Goal: Check status: Check status

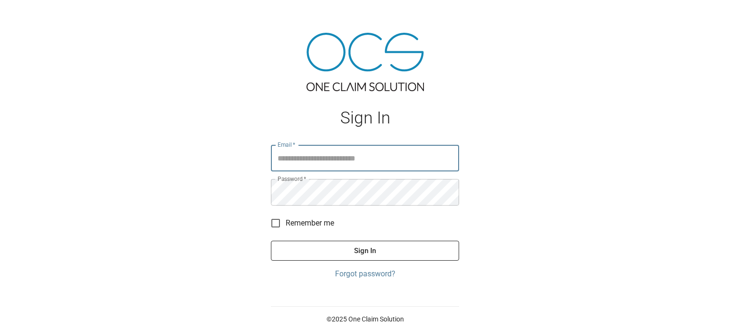
type input "**********"
click at [363, 249] on button "Sign In" at bounding box center [365, 251] width 188 height 20
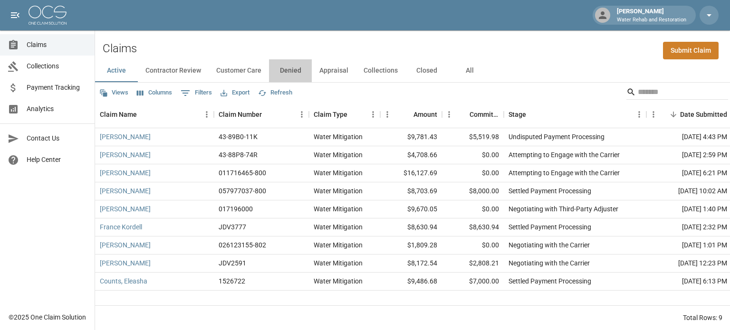
click at [297, 74] on button "Denied" at bounding box center [290, 70] width 43 height 23
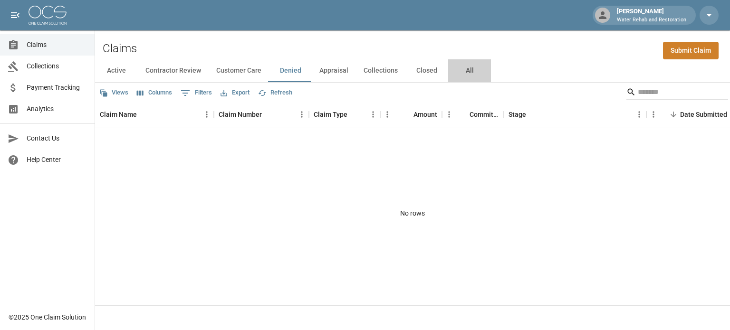
click at [468, 69] on button "All" at bounding box center [469, 70] width 43 height 23
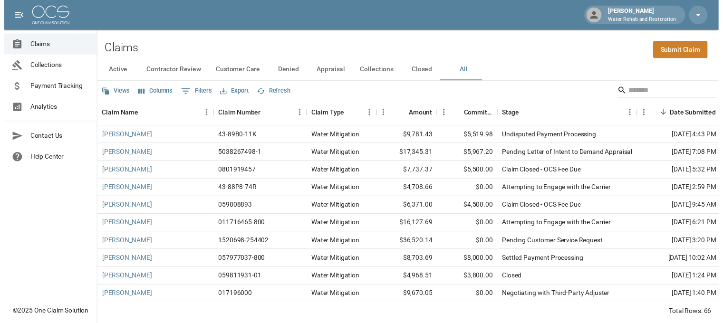
scroll to position [48, 0]
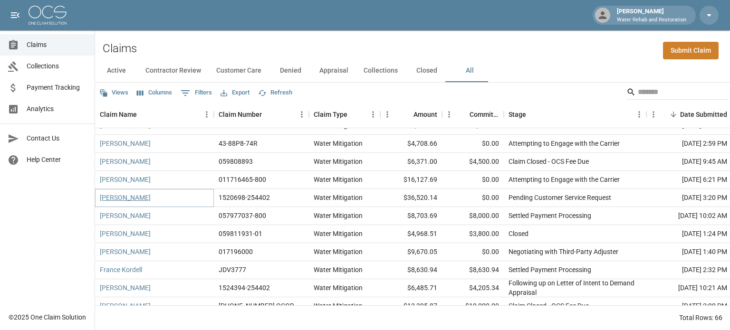
click at [143, 194] on link "[PERSON_NAME]" at bounding box center [125, 198] width 51 height 10
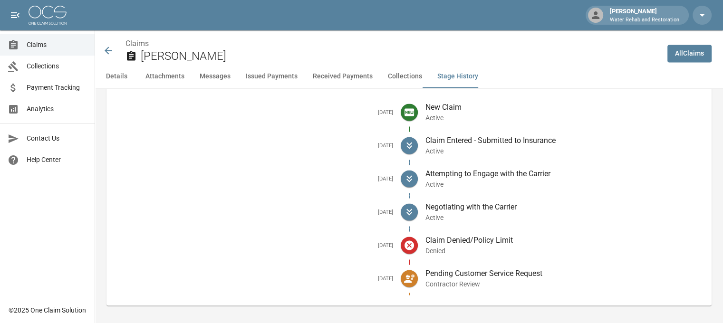
scroll to position [1717, 0]
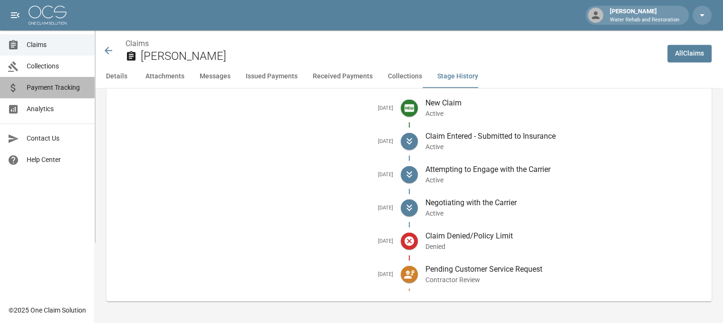
click at [70, 96] on link "Payment Tracking" at bounding box center [47, 87] width 95 height 21
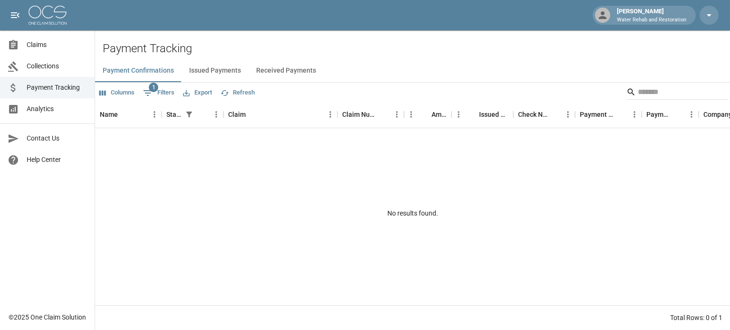
click at [231, 74] on button "Issued Payments" at bounding box center [215, 70] width 67 height 23
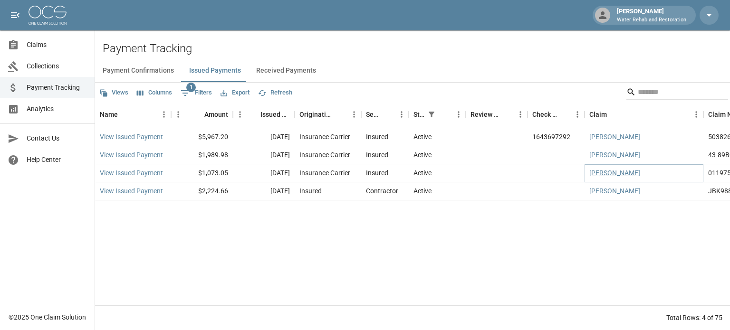
click at [612, 172] on link "[PERSON_NAME]" at bounding box center [614, 173] width 51 height 10
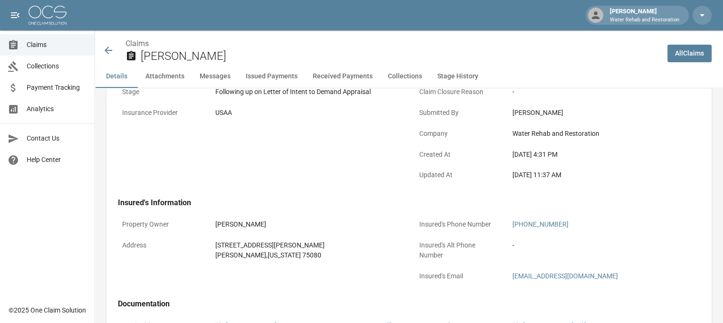
scroll to position [190, 0]
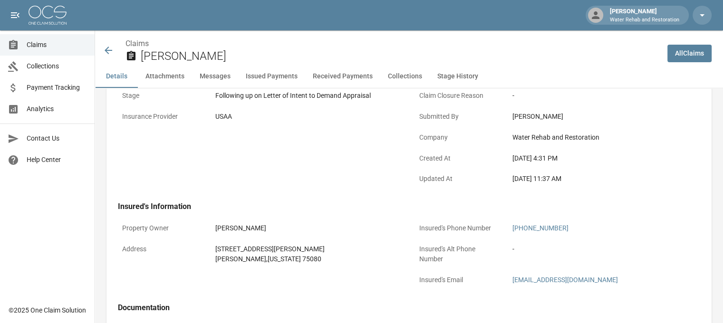
click at [112, 53] on icon at bounding box center [108, 50] width 11 height 11
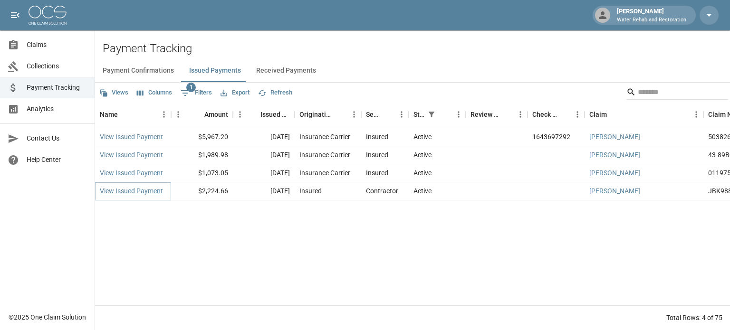
click at [114, 188] on link "View Issued Payment" at bounding box center [131, 191] width 63 height 10
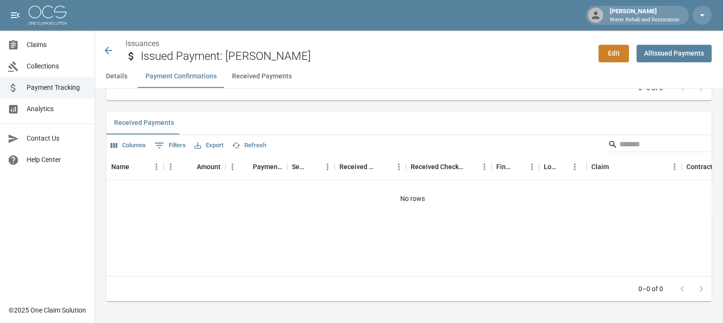
scroll to position [569, 0]
click at [109, 50] on icon at bounding box center [109, 51] width 8 height 8
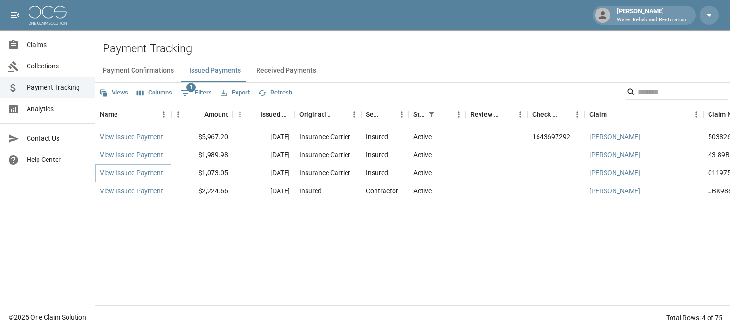
click at [135, 171] on link "View Issued Payment" at bounding box center [131, 173] width 63 height 10
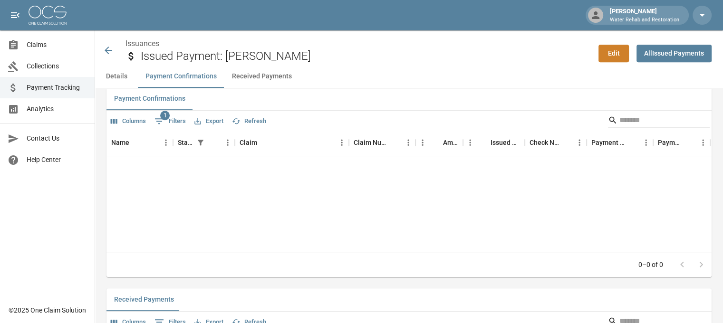
scroll to position [379, 0]
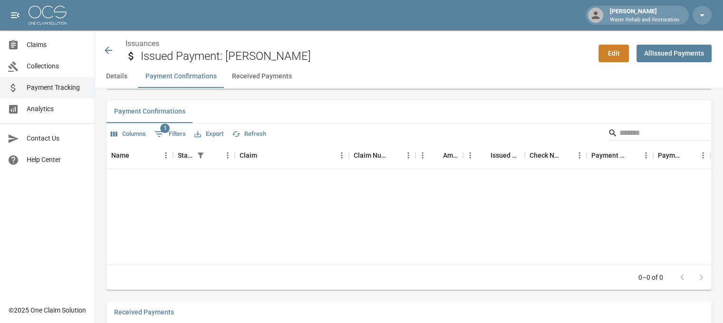
click at [163, 124] on span "1" at bounding box center [165, 129] width 10 height 10
select select "******"
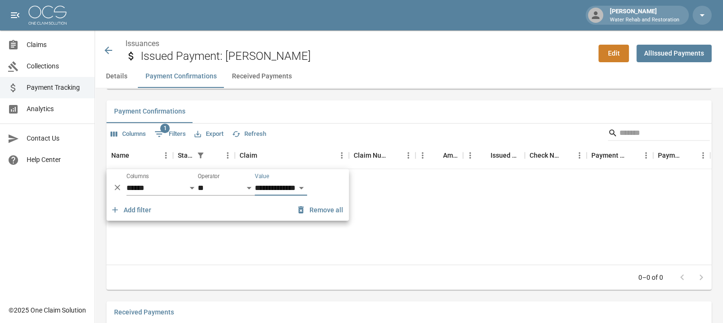
click at [276, 189] on select "**********" at bounding box center [281, 188] width 52 height 15
select select "********"
click at [255, 181] on select "**********" at bounding box center [281, 188] width 52 height 15
click at [196, 235] on div "Name Status Claim Claim Number Amount Issued Date Check Number Payment Method P…" at bounding box center [408, 204] width 605 height 122
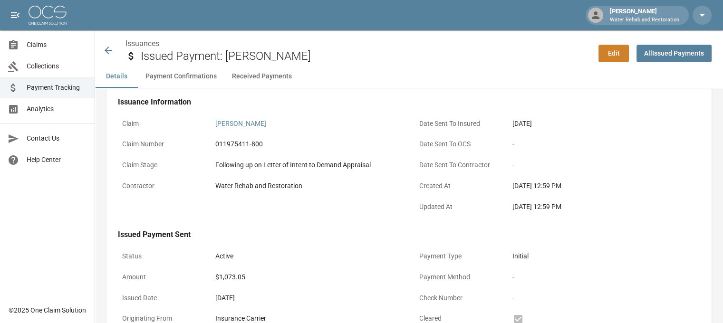
scroll to position [0, 0]
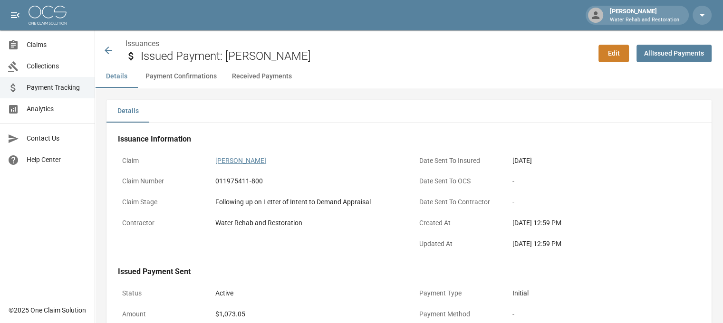
click at [239, 161] on link "[PERSON_NAME]" at bounding box center [240, 161] width 51 height 8
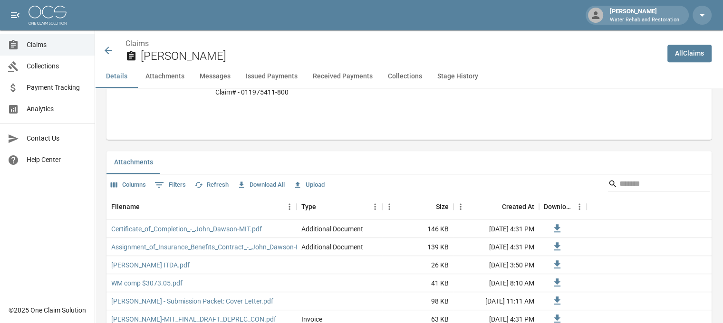
scroll to position [570, 0]
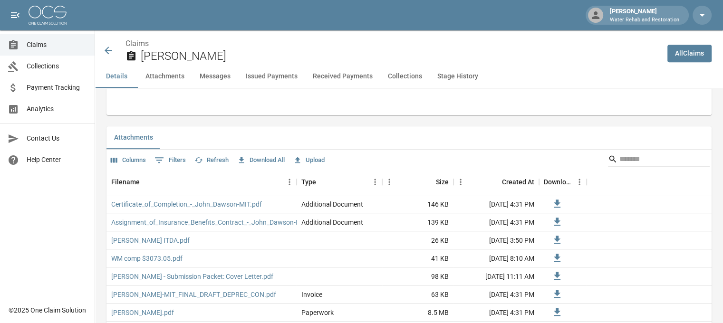
click at [108, 49] on icon at bounding box center [108, 50] width 11 height 11
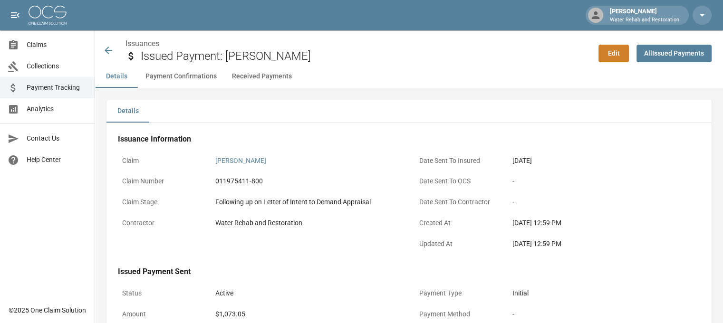
click at [105, 48] on icon at bounding box center [108, 50] width 11 height 11
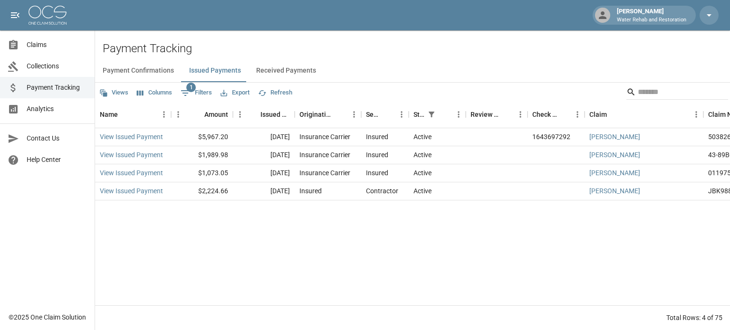
click at [59, 93] on link "Payment Tracking" at bounding box center [47, 87] width 95 height 21
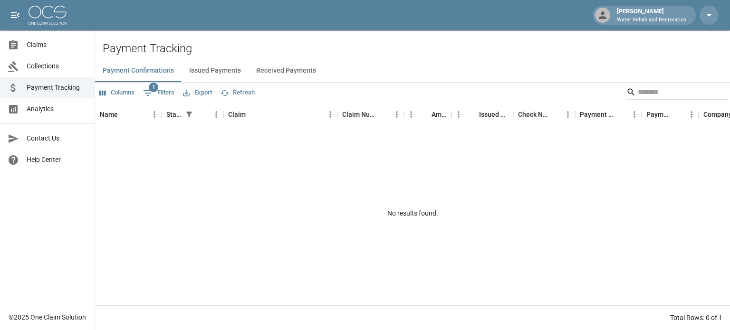
click at [48, 55] on link "Claims" at bounding box center [47, 44] width 95 height 21
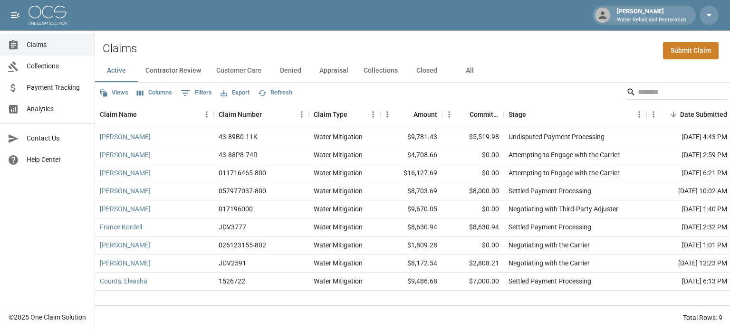
click at [471, 75] on button "All" at bounding box center [469, 70] width 43 height 23
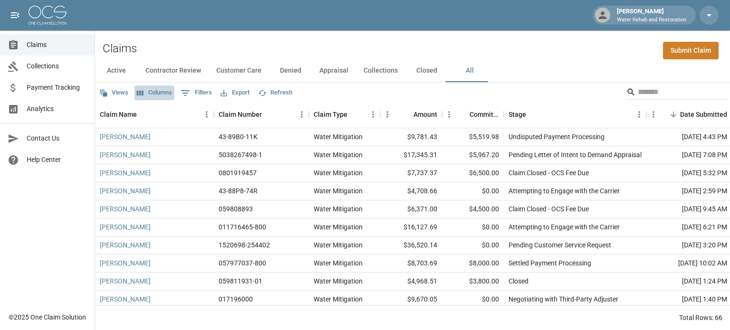
click at [146, 91] on button "Columns" at bounding box center [154, 93] width 40 height 15
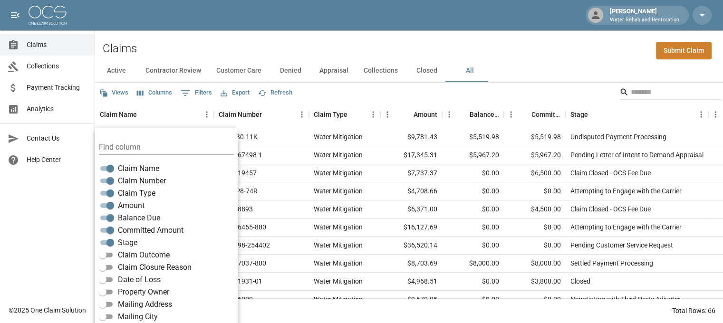
click at [566, 60] on div "Active Contractor Review Customer Care Denied Appraisal Collections Closed All" at bounding box center [409, 70] width 628 height 23
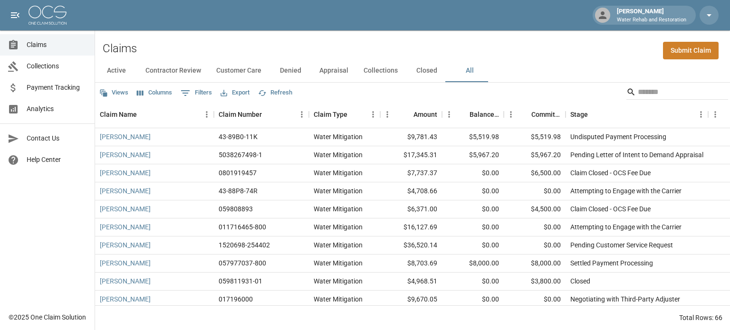
click at [63, 89] on span "Payment Tracking" at bounding box center [57, 88] width 60 height 10
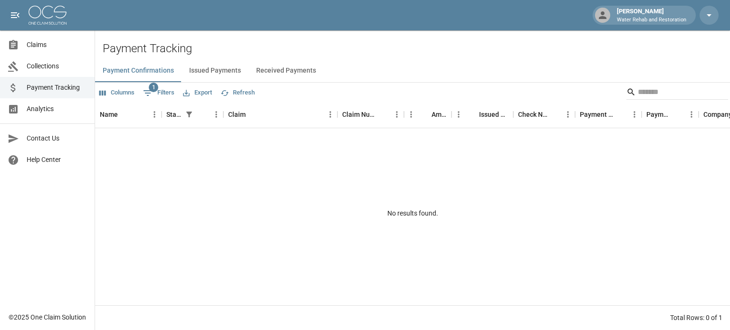
click at [219, 66] on button "Issued Payments" at bounding box center [215, 70] width 67 height 23
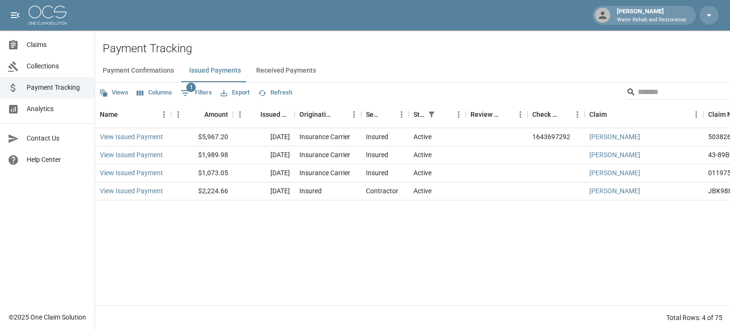
click at [26, 42] on div at bounding box center [17, 44] width 19 height 11
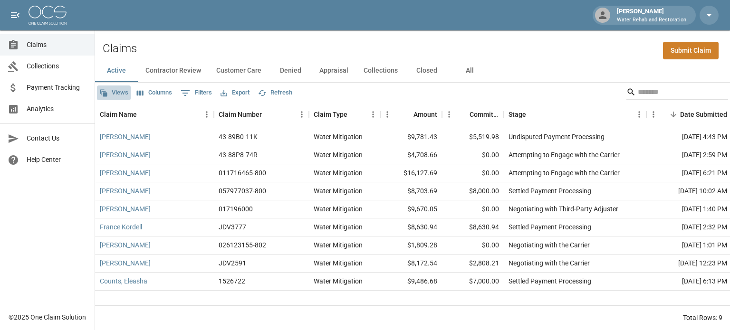
click at [120, 89] on button "Views" at bounding box center [114, 93] width 34 height 15
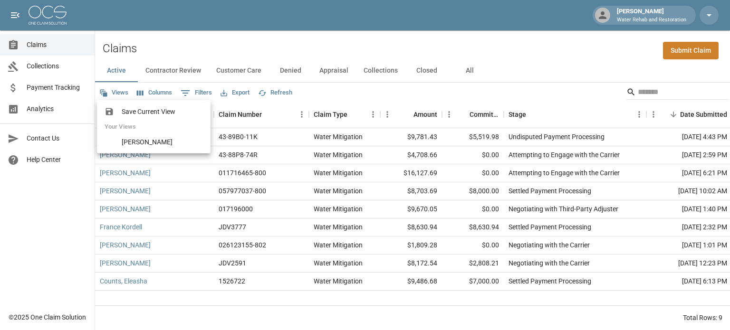
click at [159, 88] on div at bounding box center [365, 165] width 730 height 330
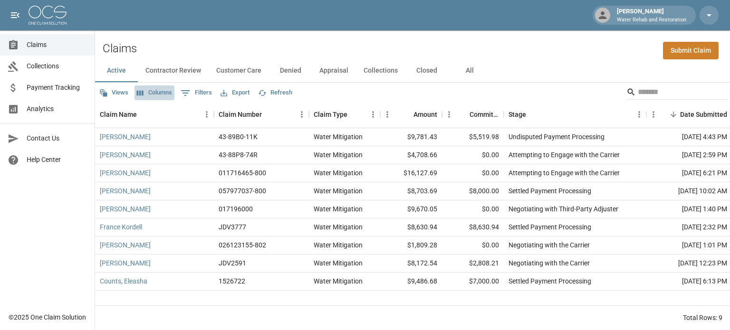
click at [158, 90] on button "Columns" at bounding box center [154, 93] width 40 height 15
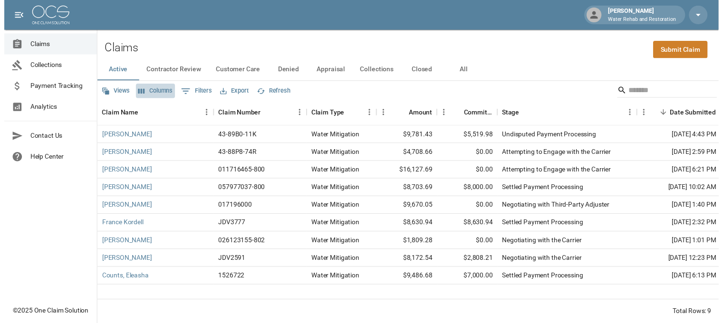
scroll to position [19, 0]
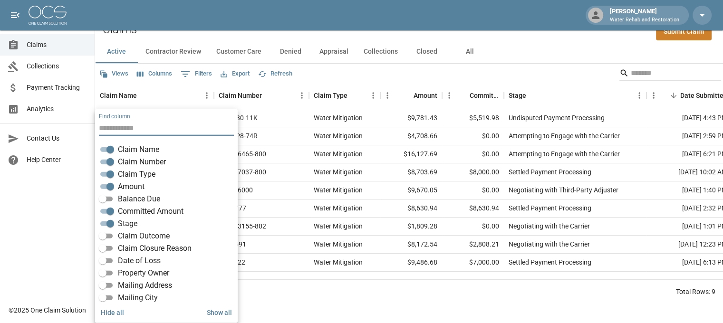
click at [120, 201] on span "Balance Due" at bounding box center [139, 198] width 42 height 11
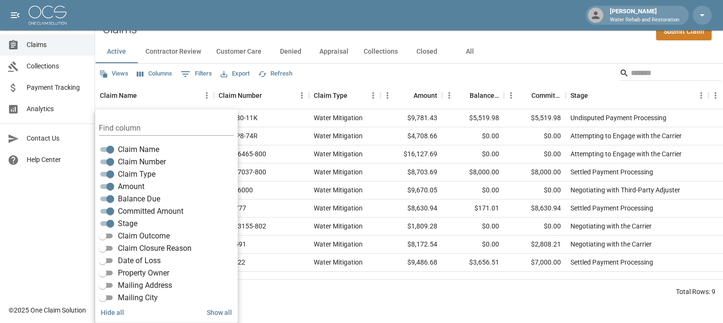
click at [66, 268] on div "Claims Collections Payment Tracking Analytics Contact Us Help Center" at bounding box center [47, 150] width 95 height 300
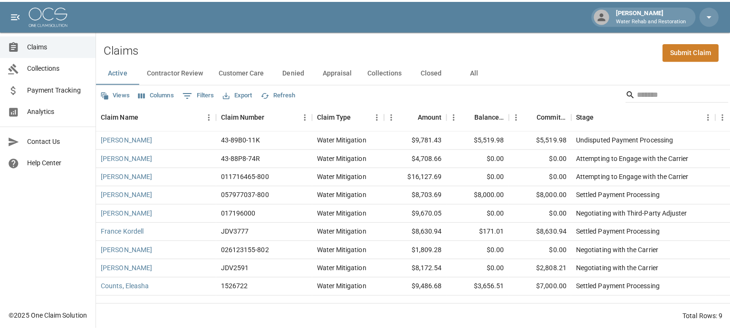
scroll to position [0, 0]
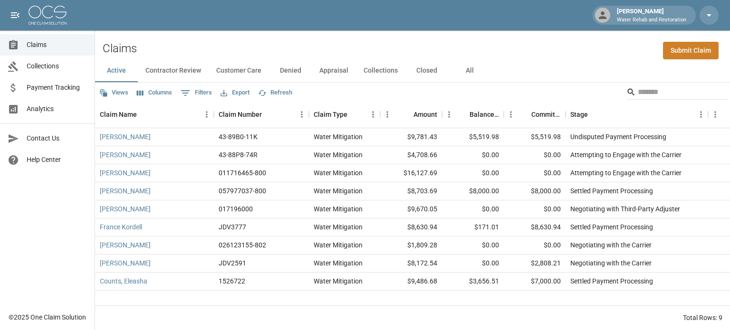
click at [467, 74] on button "All" at bounding box center [469, 70] width 43 height 23
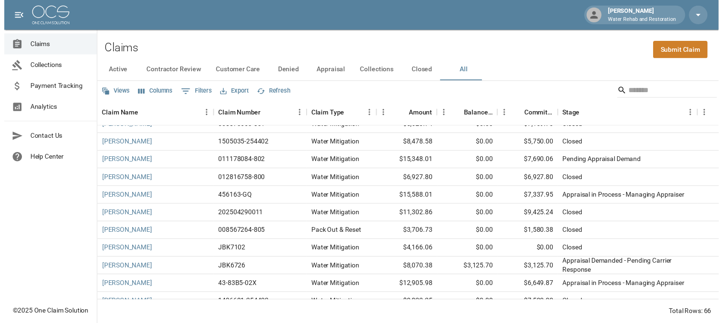
scroll to position [618, 0]
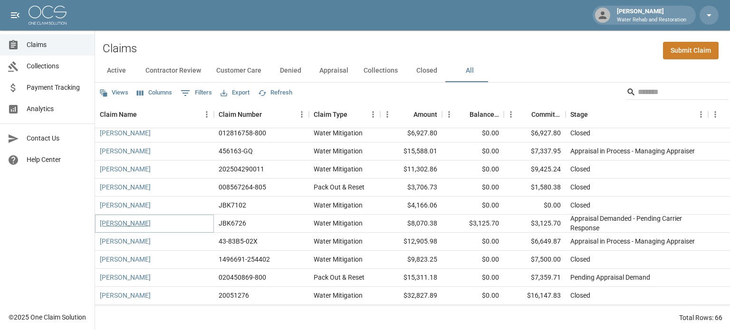
click at [112, 224] on link "[PERSON_NAME]" at bounding box center [125, 224] width 51 height 10
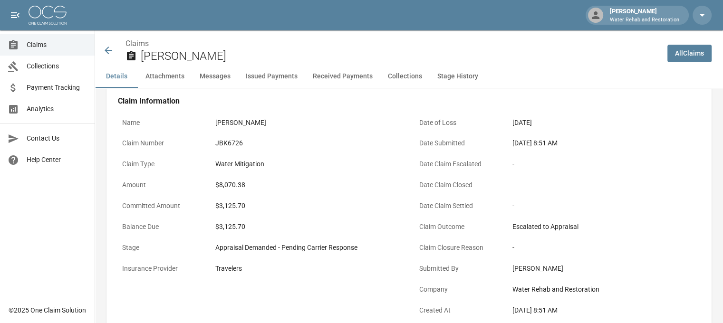
scroll to position [95, 0]
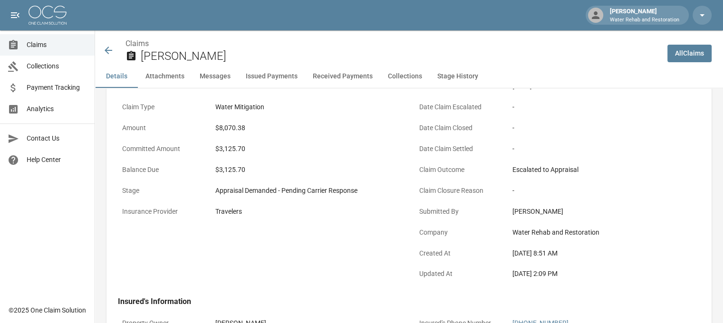
click at [105, 48] on icon at bounding box center [108, 50] width 11 height 11
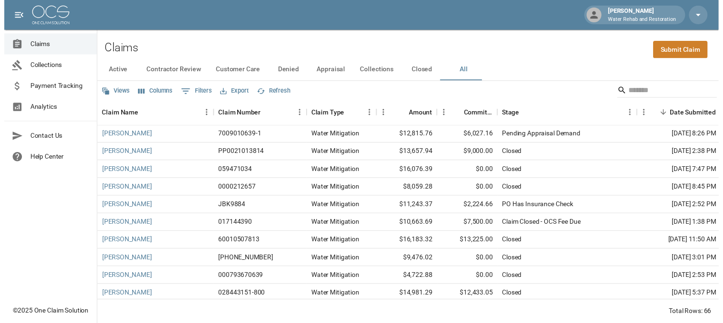
scroll to position [380, 0]
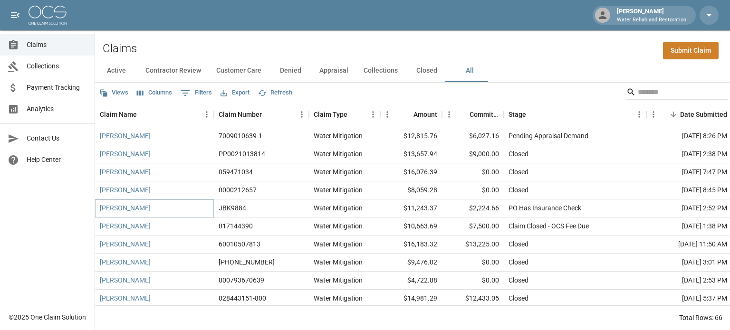
click at [107, 208] on link "[PERSON_NAME]" at bounding box center [125, 208] width 51 height 10
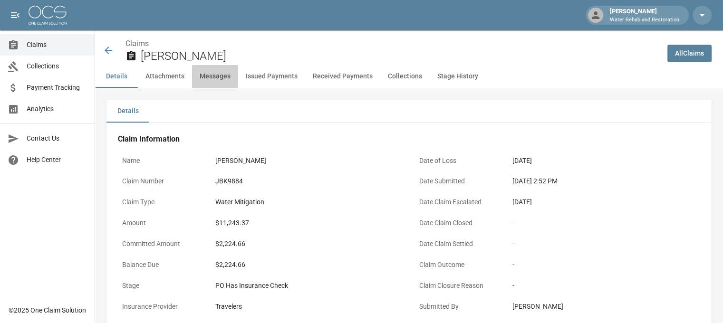
click at [213, 74] on button "Messages" at bounding box center [215, 76] width 46 height 23
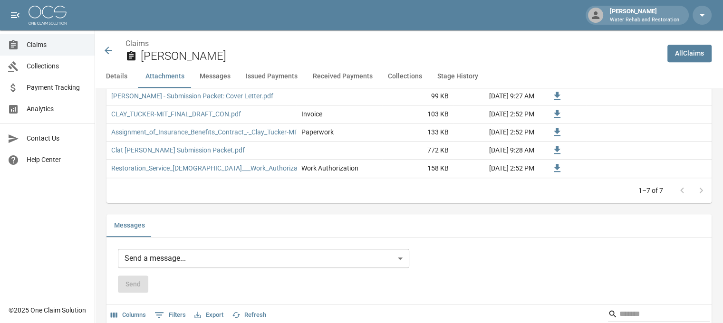
scroll to position [649, 0]
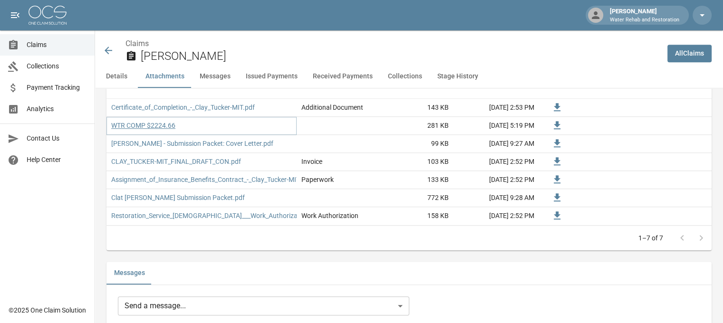
click at [143, 125] on link "WTR COMP $2224.66" at bounding box center [143, 126] width 64 height 10
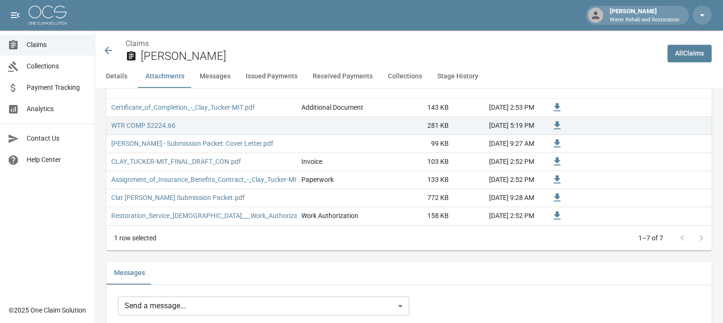
click at [107, 50] on icon at bounding box center [109, 51] width 8 height 8
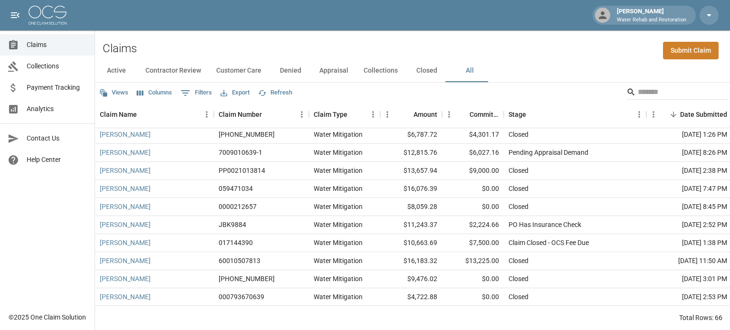
scroll to position [380, 0]
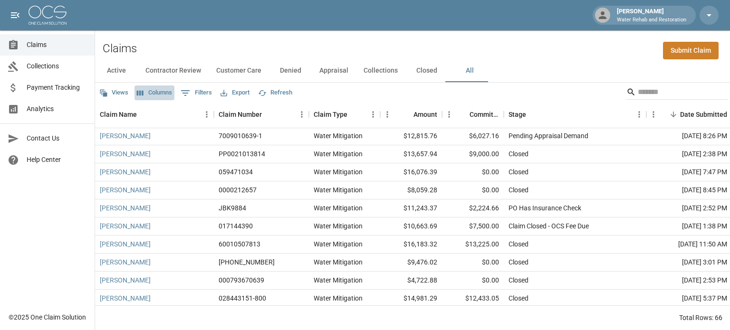
click at [150, 95] on button "Columns" at bounding box center [154, 93] width 40 height 15
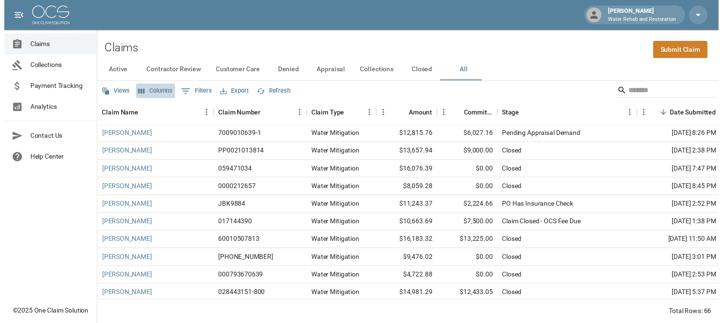
scroll to position [19, 0]
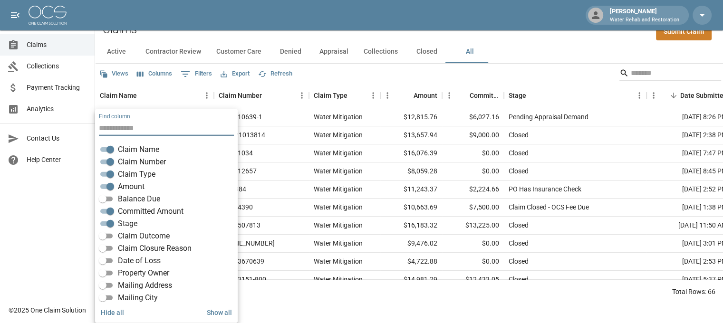
click at [113, 193] on div "Balance Due" at bounding box center [168, 199] width 139 height 12
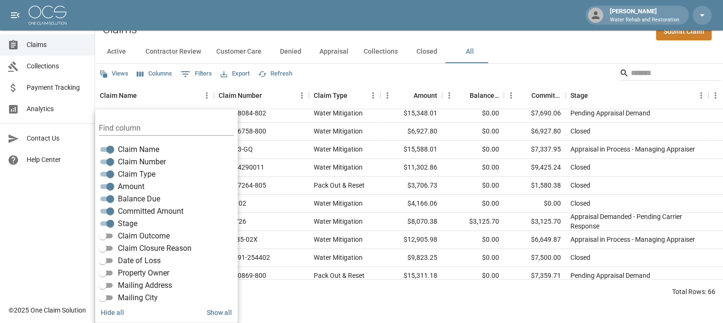
scroll to position [618, 0]
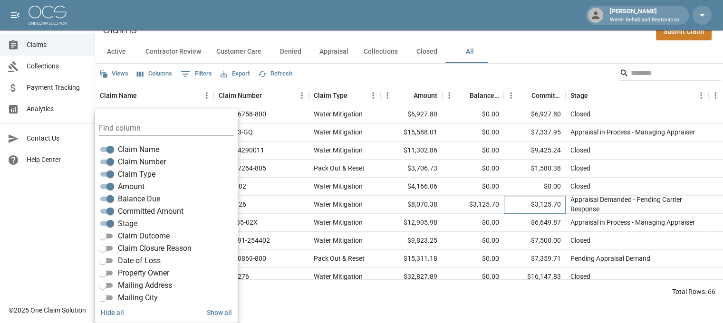
click at [518, 201] on div "$3,125.70" at bounding box center [535, 205] width 62 height 18
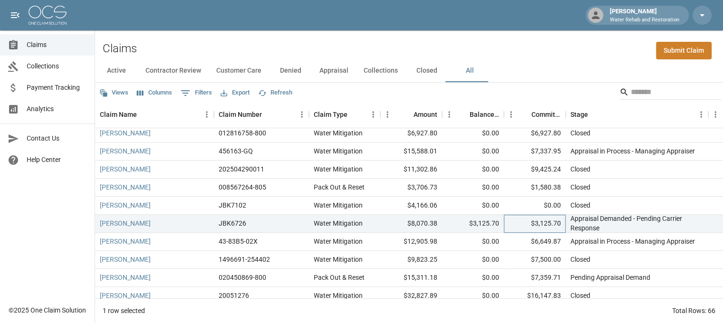
scroll to position [0, 0]
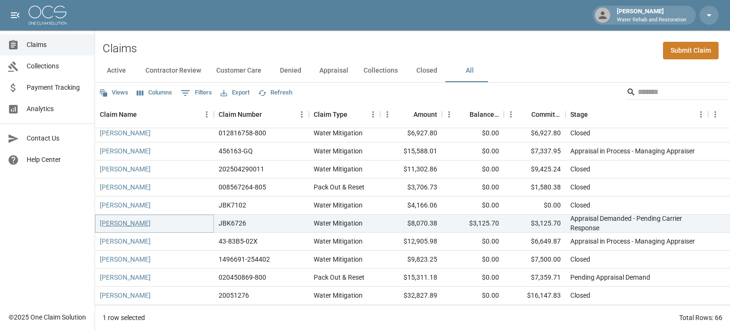
click at [127, 221] on link "[PERSON_NAME]" at bounding box center [125, 224] width 51 height 10
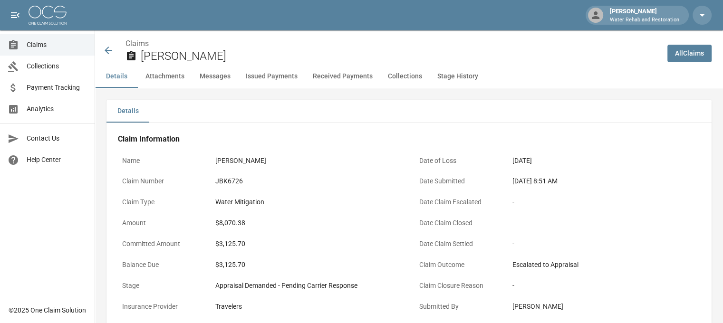
click at [101, 54] on div "Claims [PERSON_NAME]" at bounding box center [377, 47] width 564 height 35
click at [108, 54] on icon at bounding box center [109, 51] width 8 height 8
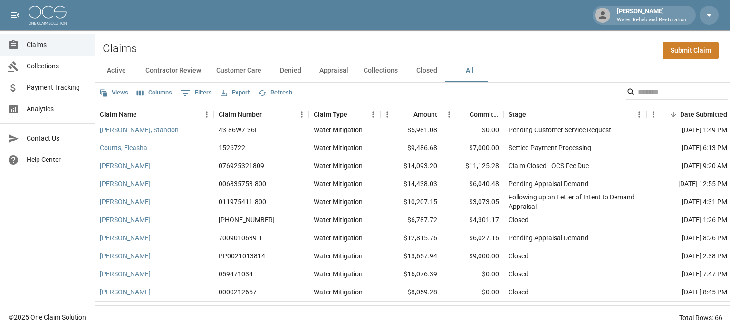
scroll to position [285, 0]
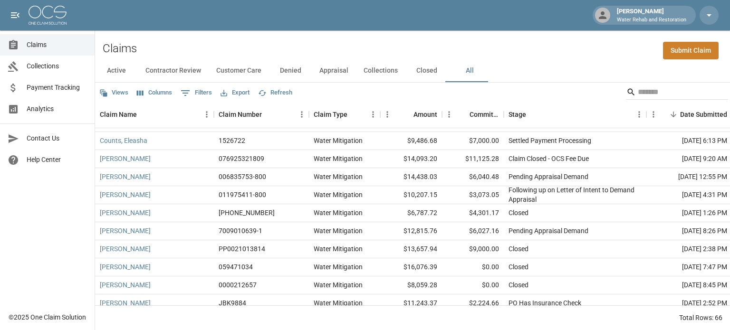
click at [473, 76] on button "All" at bounding box center [469, 70] width 43 height 23
click at [165, 89] on button "Columns" at bounding box center [154, 93] width 40 height 15
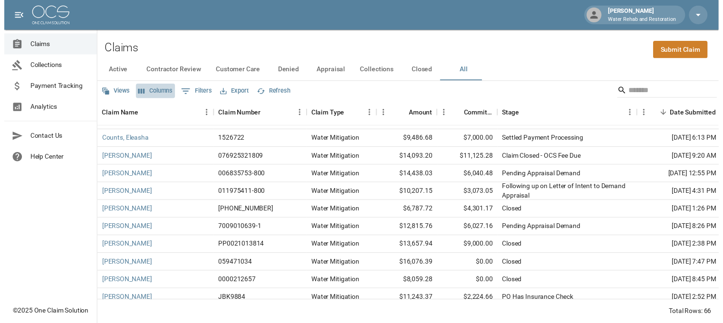
scroll to position [19, 0]
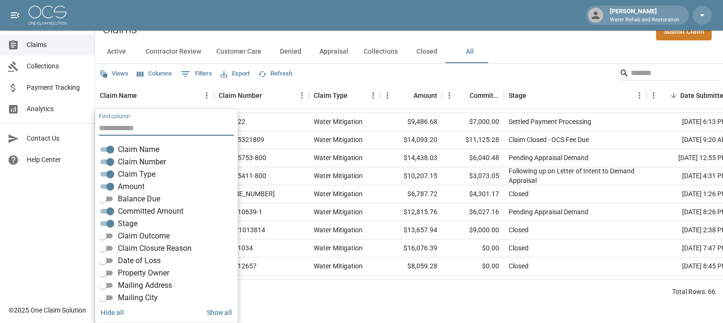
click at [122, 198] on span "Balance Due" at bounding box center [139, 198] width 42 height 11
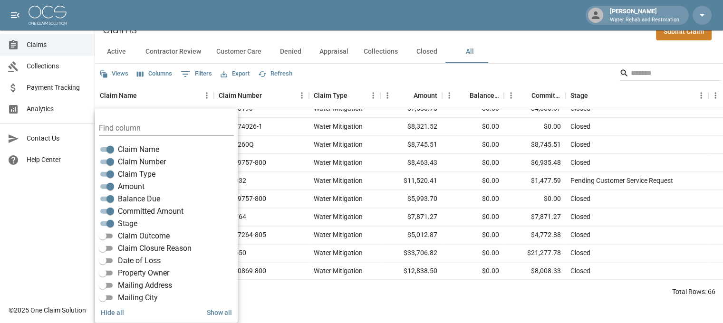
scroll to position [1021, 0]
click at [559, 51] on div "Active Contractor Review Customer Care Denied Appraisal Collections Closed All" at bounding box center [409, 51] width 628 height 23
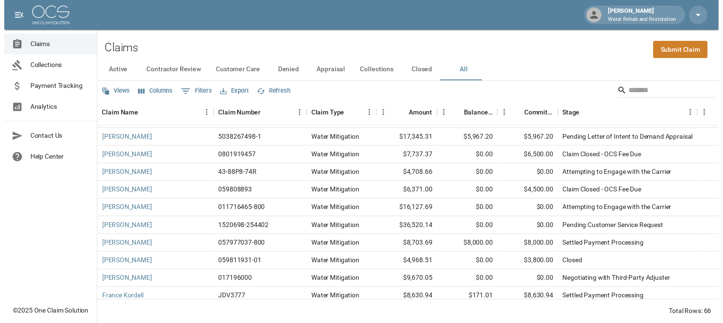
scroll to position [0, 0]
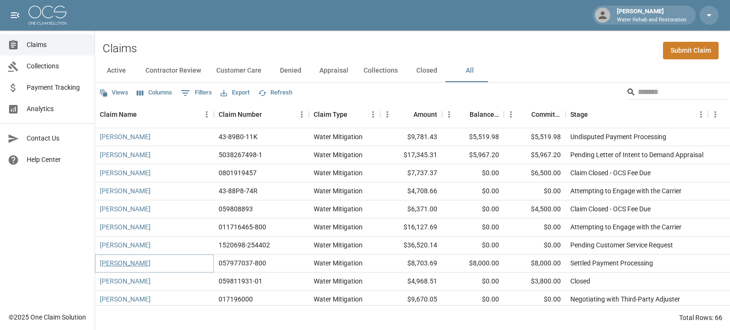
click at [101, 262] on link "[PERSON_NAME]" at bounding box center [125, 263] width 51 height 10
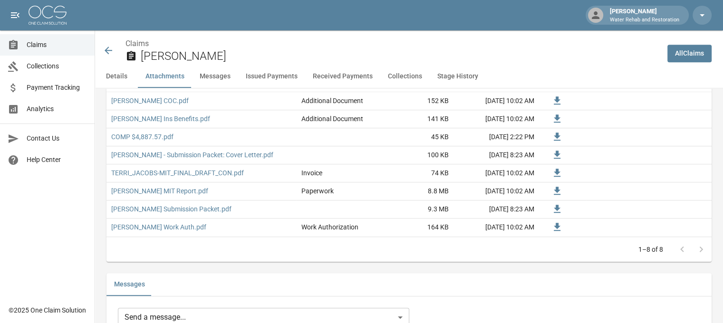
scroll to position [618, 0]
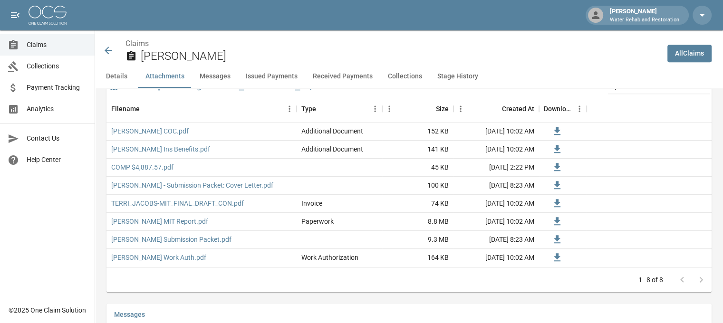
click at [109, 46] on icon at bounding box center [108, 50] width 11 height 11
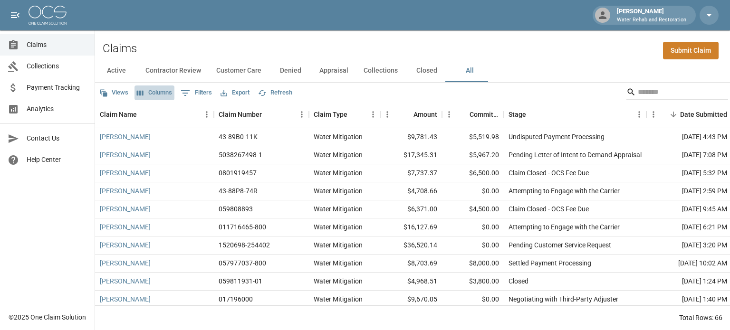
click at [159, 91] on button "Columns" at bounding box center [154, 93] width 40 height 15
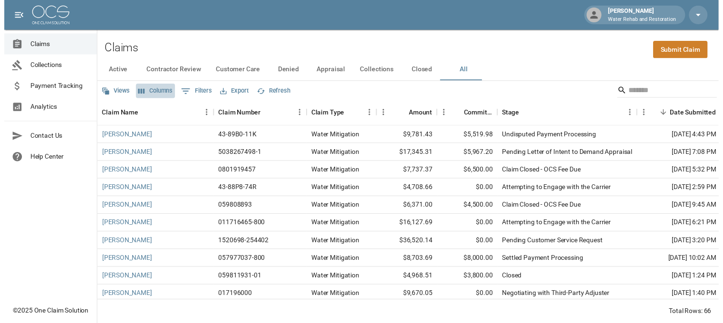
scroll to position [19, 0]
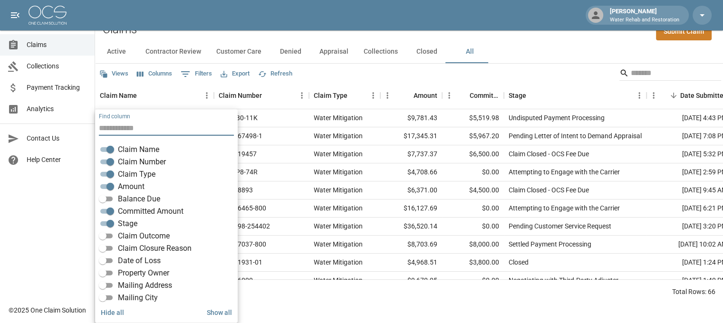
click at [139, 201] on span "Balance Due" at bounding box center [139, 198] width 42 height 11
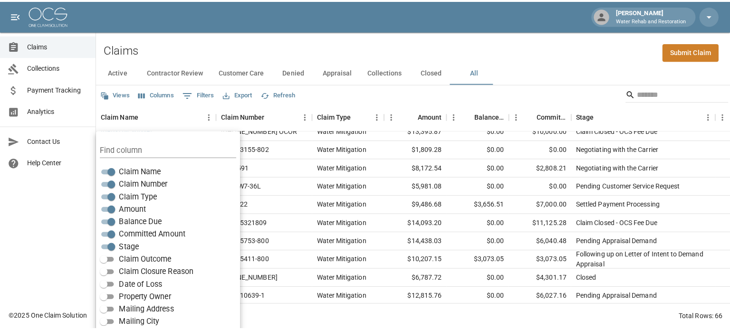
scroll to position [238, 0]
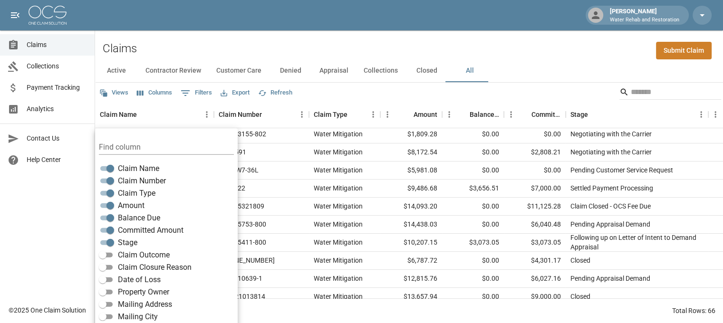
click at [482, 45] on div "Claims Submit Claim" at bounding box center [409, 44] width 628 height 29
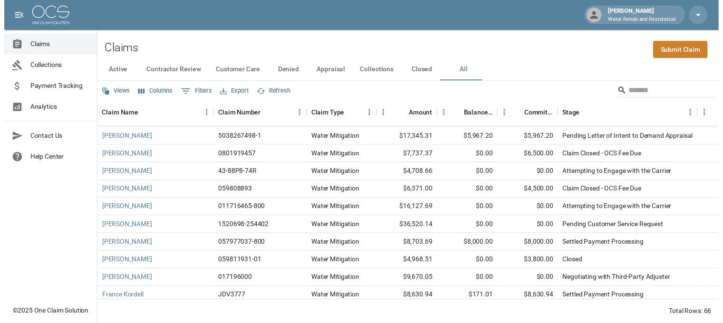
scroll to position [0, 0]
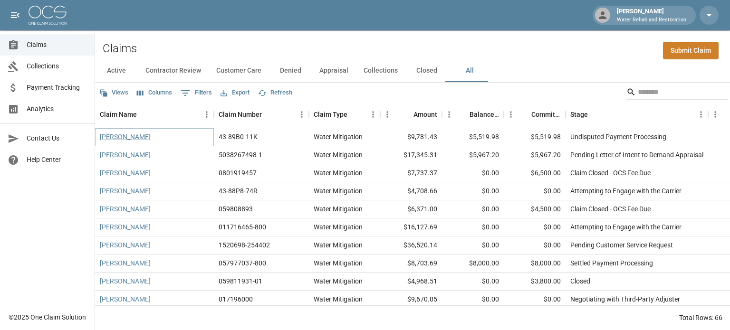
click at [130, 141] on link "[PERSON_NAME]" at bounding box center [125, 137] width 51 height 10
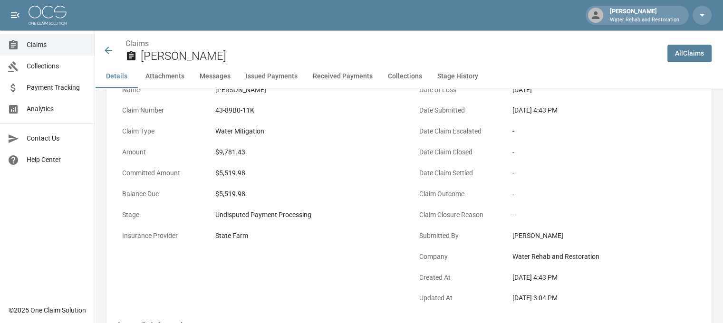
scroll to position [48, 0]
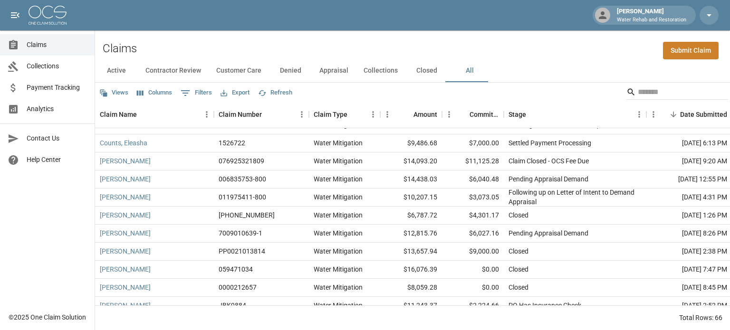
scroll to position [285, 0]
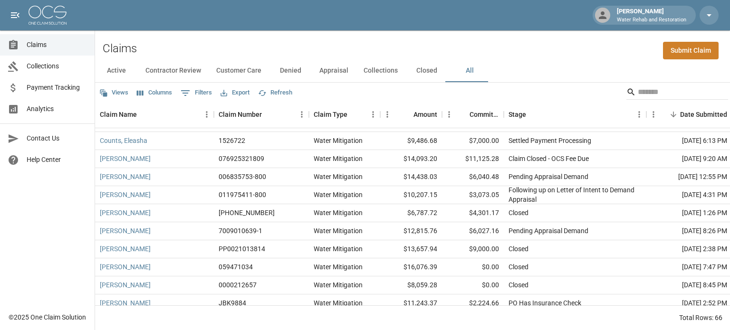
click at [158, 93] on button "Columns" at bounding box center [154, 93] width 40 height 15
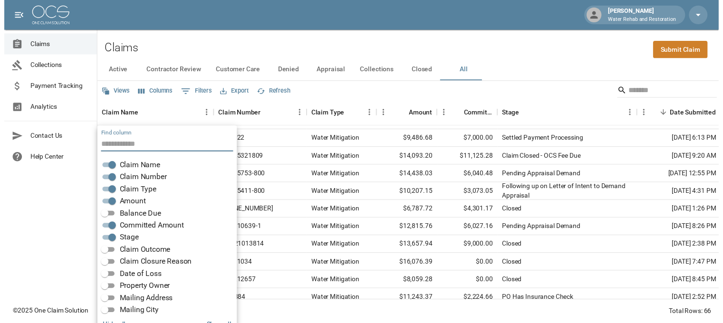
scroll to position [19, 0]
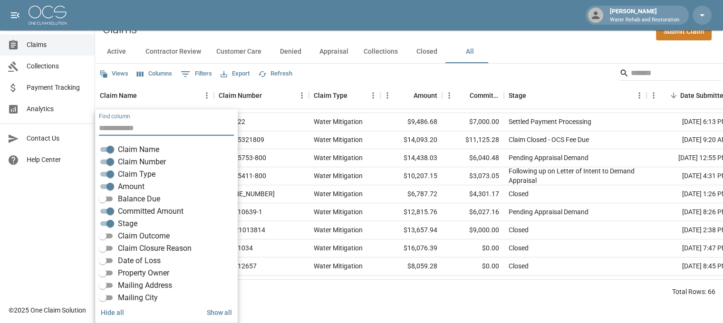
click at [139, 201] on span "Balance Due" at bounding box center [139, 198] width 42 height 11
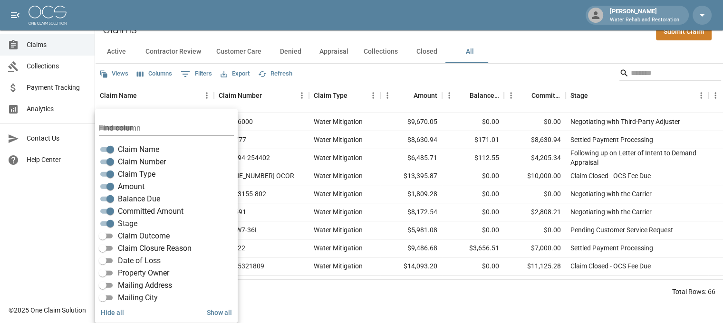
scroll to position [143, 0]
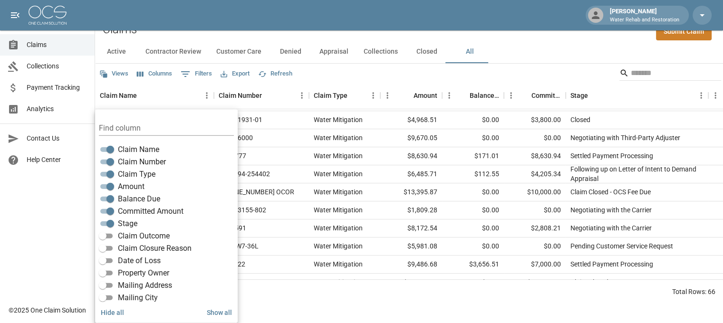
click at [547, 59] on div "Active Contractor Review Customer Care Denied Appraisal Collections Closed All" at bounding box center [409, 51] width 628 height 23
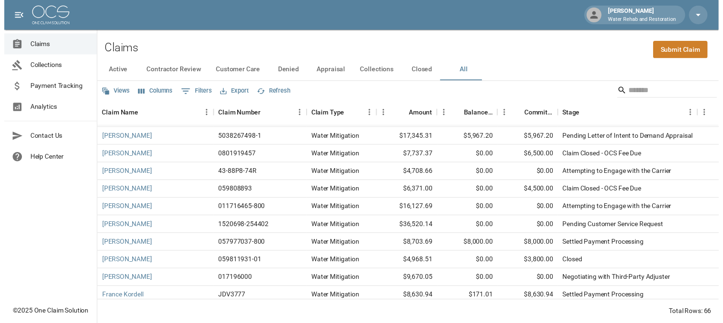
scroll to position [0, 0]
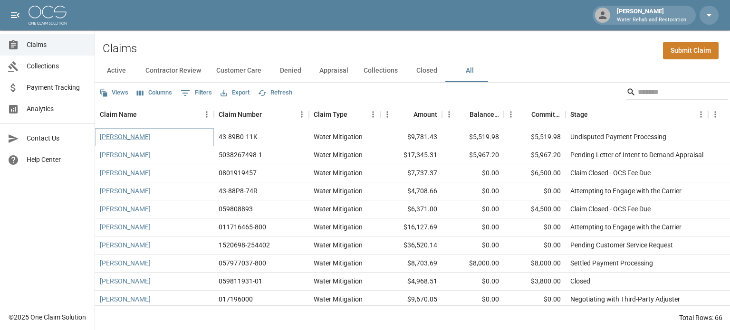
click at [124, 140] on link "[PERSON_NAME]" at bounding box center [125, 137] width 51 height 10
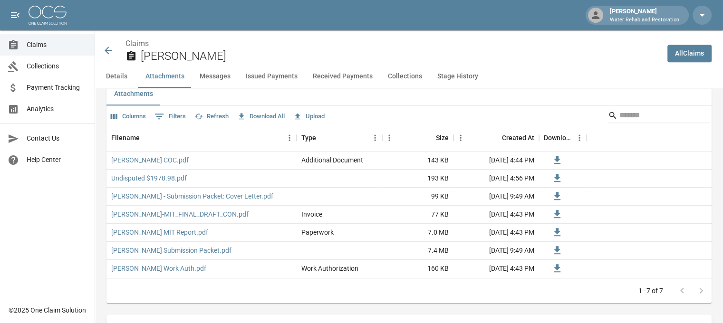
scroll to position [618, 0]
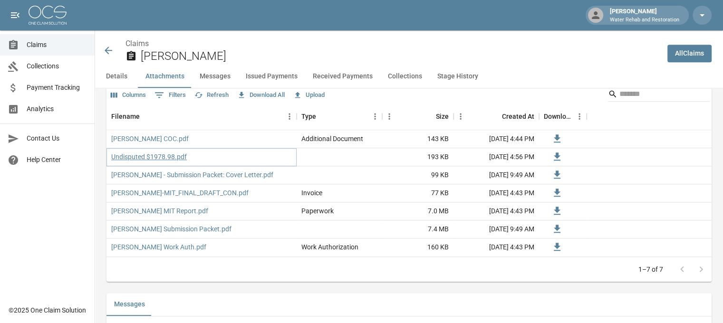
click at [118, 152] on link "Undisputed $1978.98.pdf" at bounding box center [149, 157] width 76 height 10
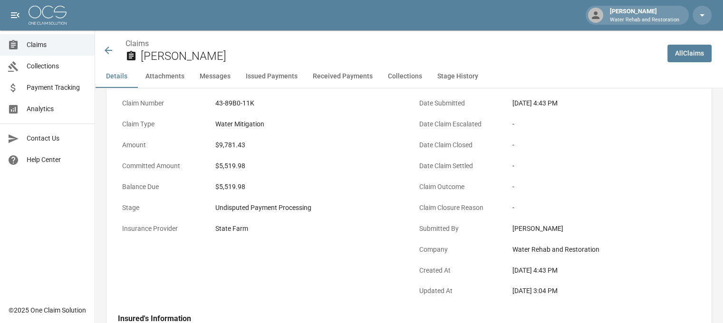
scroll to position [95, 0]
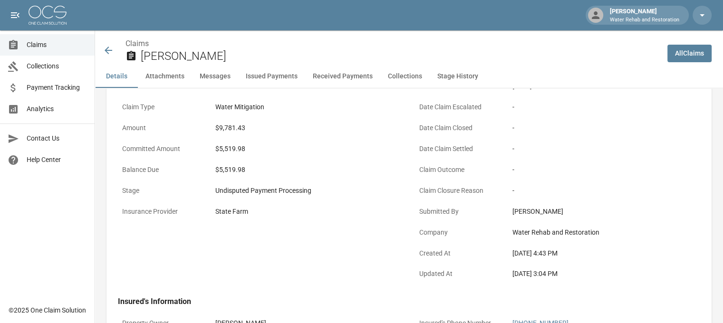
click at [108, 49] on icon at bounding box center [108, 50] width 11 height 11
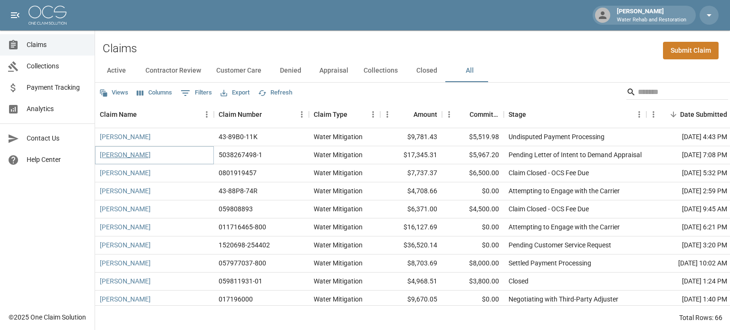
click at [119, 155] on link "[PERSON_NAME]" at bounding box center [125, 155] width 51 height 10
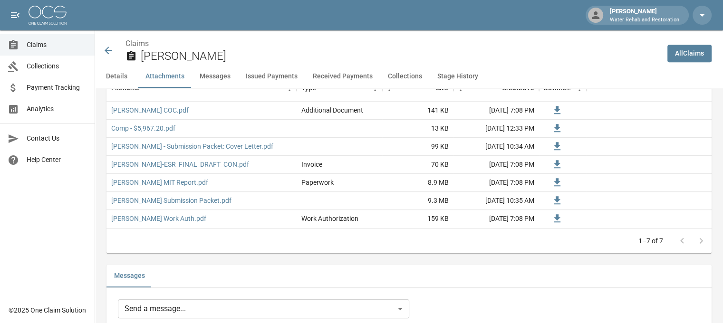
scroll to position [618, 0]
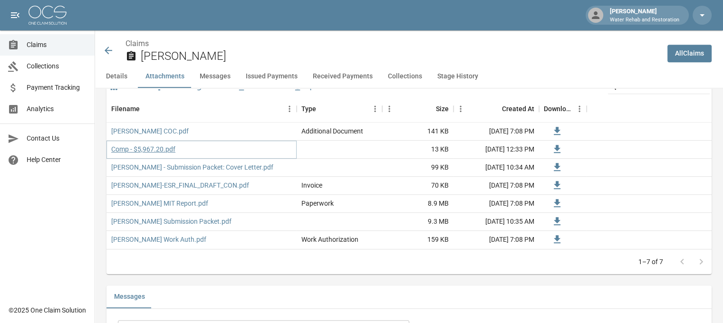
click at [124, 149] on link "Comp - $5,967.20.pdf" at bounding box center [143, 149] width 64 height 10
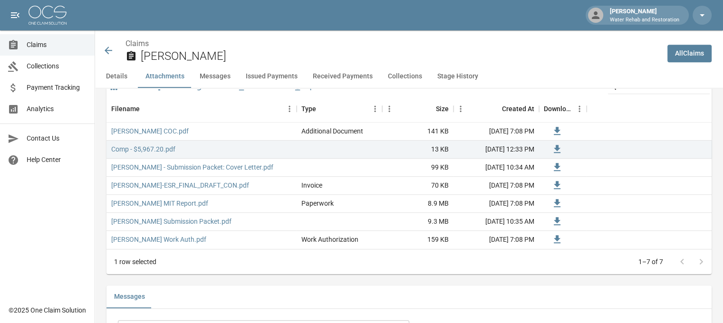
click at [103, 48] on icon at bounding box center [108, 50] width 11 height 11
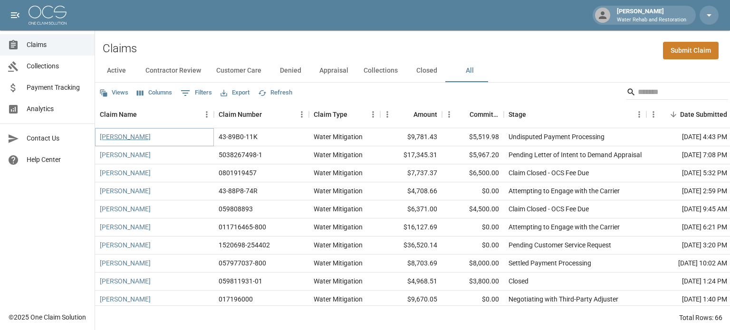
click at [118, 134] on link "[PERSON_NAME]" at bounding box center [125, 137] width 51 height 10
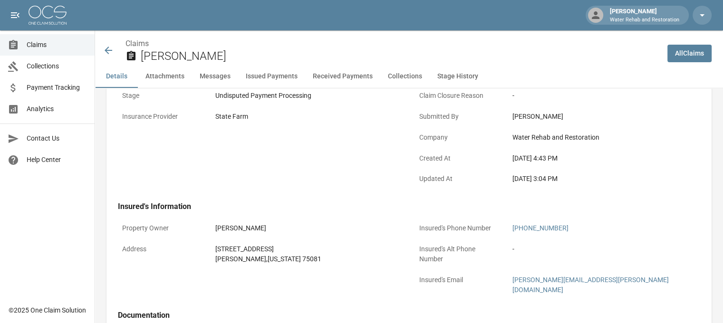
scroll to position [190, 0]
click at [49, 86] on span "Payment Tracking" at bounding box center [57, 88] width 60 height 10
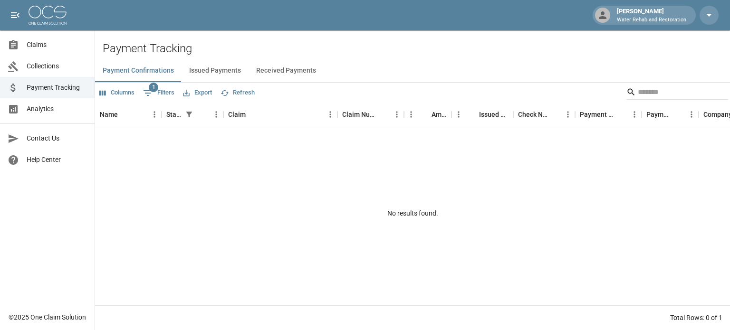
click at [218, 74] on button "Issued Payments" at bounding box center [215, 70] width 67 height 23
